Goal: Check status: Check status

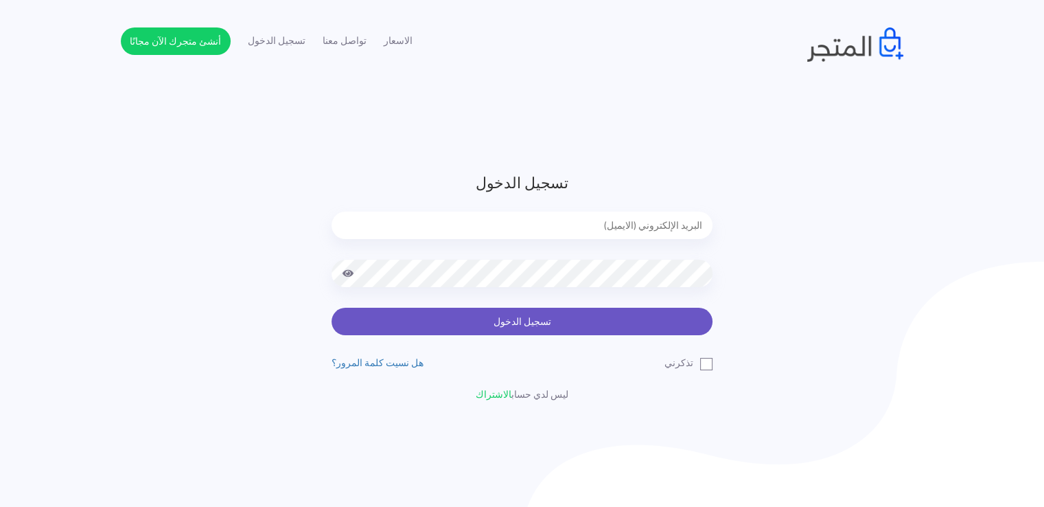
type input "[EMAIL_ADDRESS][DOMAIN_NAME]"
click at [516, 325] on button "تسجيل الدخول" at bounding box center [522, 321] width 381 height 27
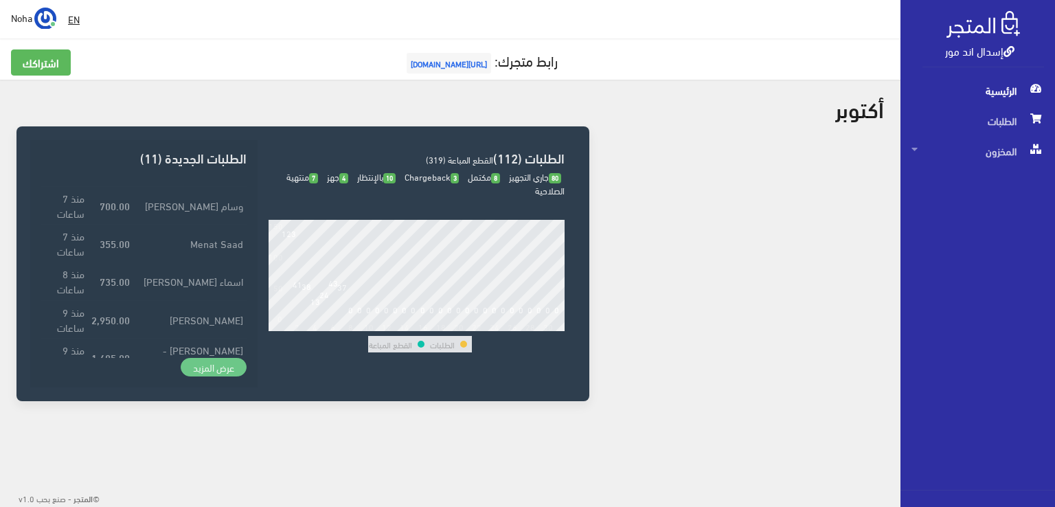
click at [210, 365] on link "عرض المزيد" at bounding box center [214, 367] width 66 height 19
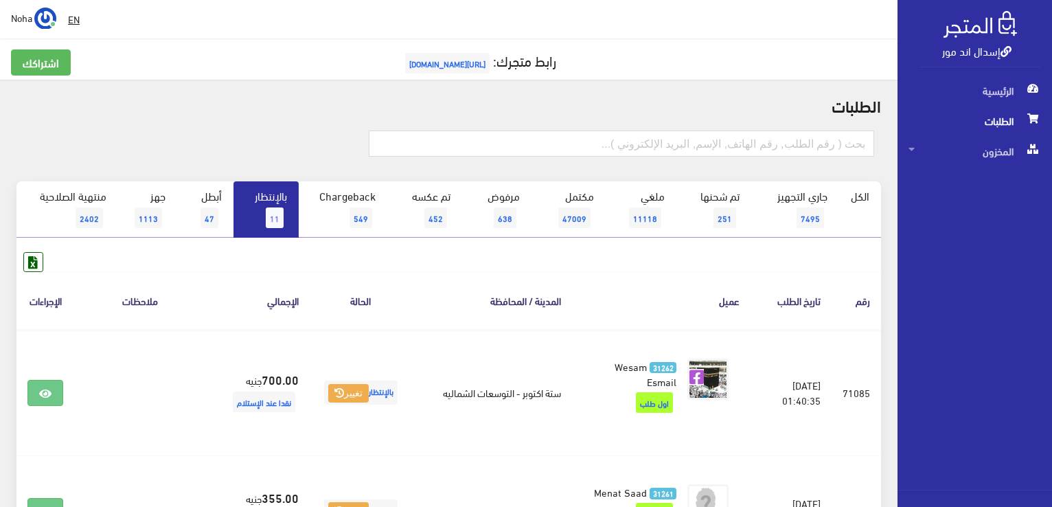
click at [273, 206] on link "بالإنتظار 11" at bounding box center [265, 209] width 65 height 56
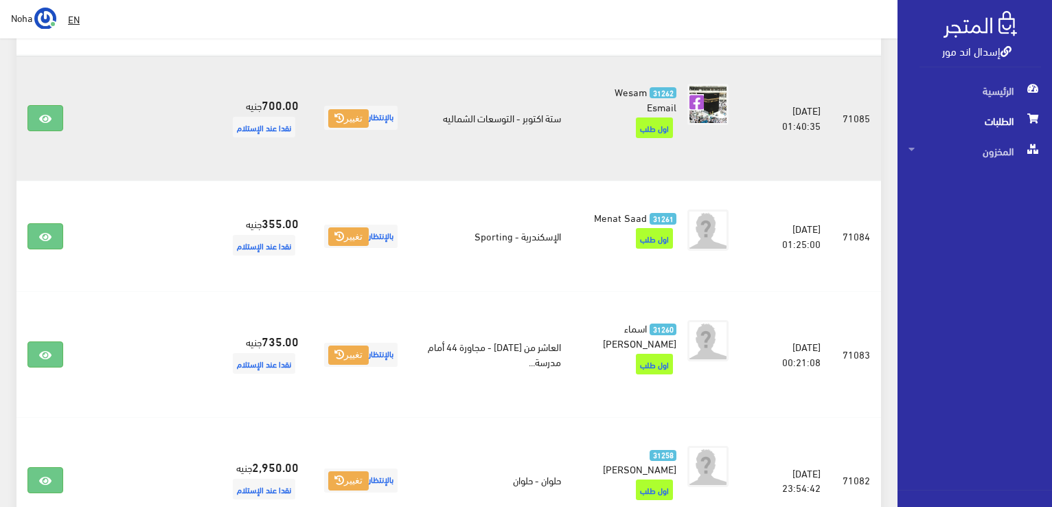
scroll to position [343, 0]
